Goal: Information Seeking & Learning: Learn about a topic

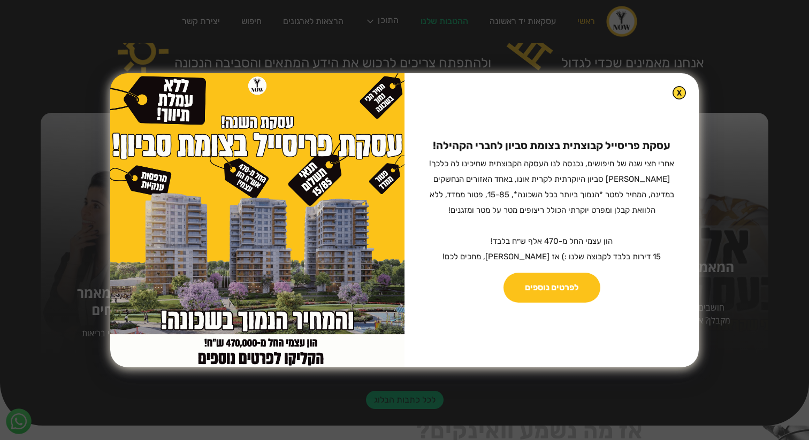
scroll to position [379, 0]
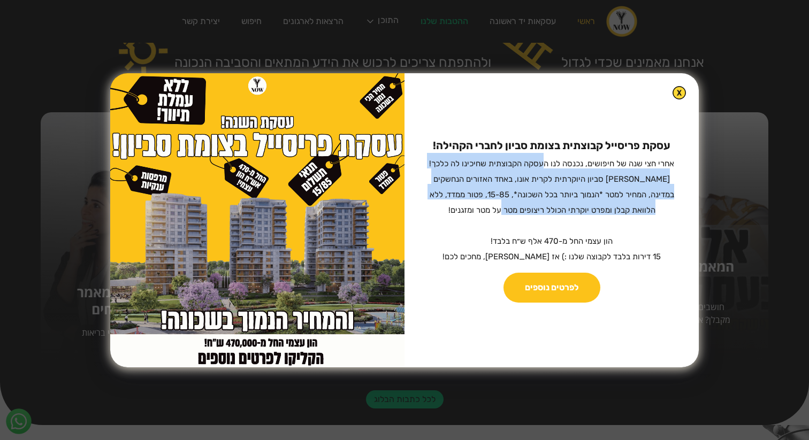
drag, startPoint x: 540, startPoint y: 162, endPoint x: 479, endPoint y: 213, distance: 79.7
click at [479, 214] on sub "אחרי חצי שנה של חיפושים, נכנסה לנו העסקה הקבוצתית שחיכינו לה כלכך! [PERSON_NAME…" at bounding box center [551, 210] width 245 height 103
click at [479, 212] on sub "אחרי חצי שנה של חיפושים, נכנסה לנו העסקה הקבוצתית שחיכינו לה כלכך! [PERSON_NAME…" at bounding box center [551, 210] width 245 height 103
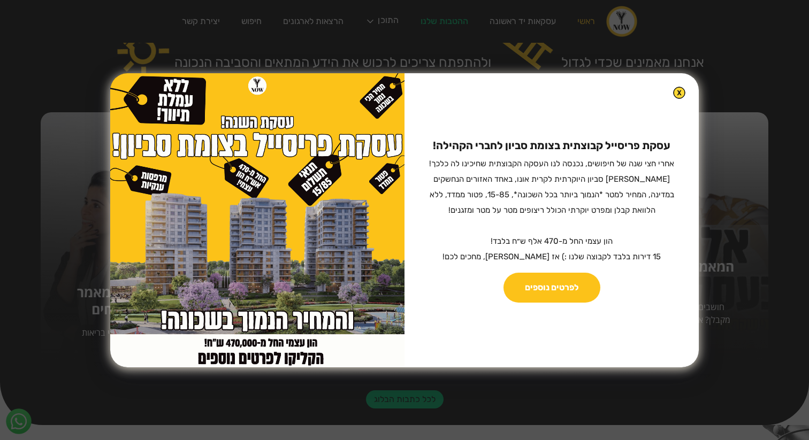
click at [673, 88] on img at bounding box center [679, 93] width 12 height 12
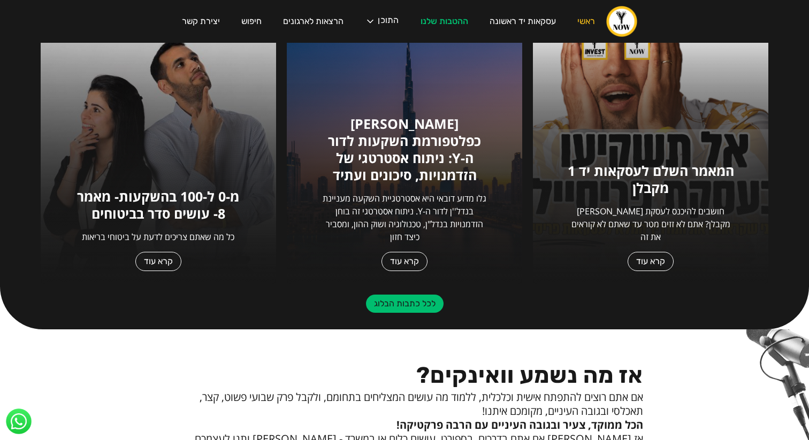
scroll to position [472, 0]
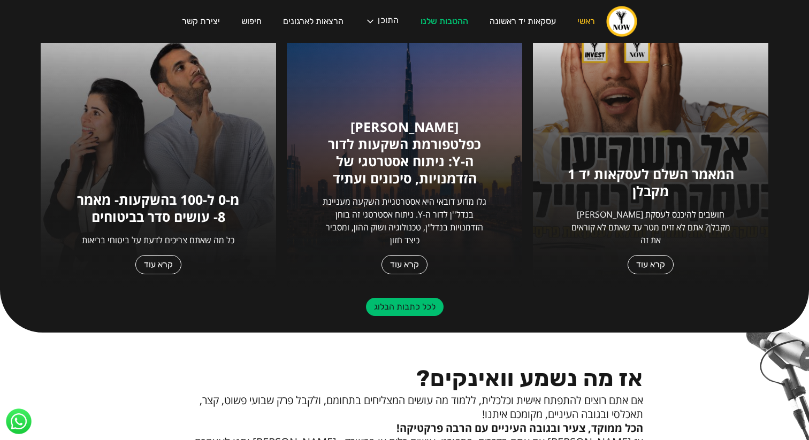
click at [450, 150] on h1 "[PERSON_NAME] כפלטפורמת השקעות לדור ה-Y: ניתוח אסטרטגי של הזדמנויות, סיכונים וע…" at bounding box center [404, 152] width 168 height 68
click at [401, 279] on div "נדל"ן דובאי כפלטפורמת השקעות לדור ה-Y: ניתוח אסטרטגי של הזדמנויות, סיכונים ועתי…" at bounding box center [404, 153] width 235 height 267
click at [406, 251] on div "נדל"ן דובאי כפלטפורמת השקעות לדור ה-Y: ניתוח אסטרטגי של הזדמנויות, סיכונים ועתי…" at bounding box center [404, 153] width 235 height 267
click at [406, 261] on link "קרא עוד" at bounding box center [404, 264] width 46 height 19
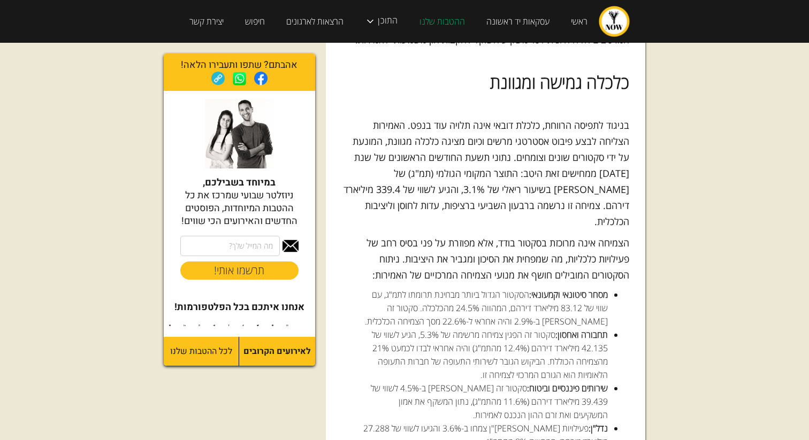
scroll to position [1069, 0]
